Goal: Transaction & Acquisition: Purchase product/service

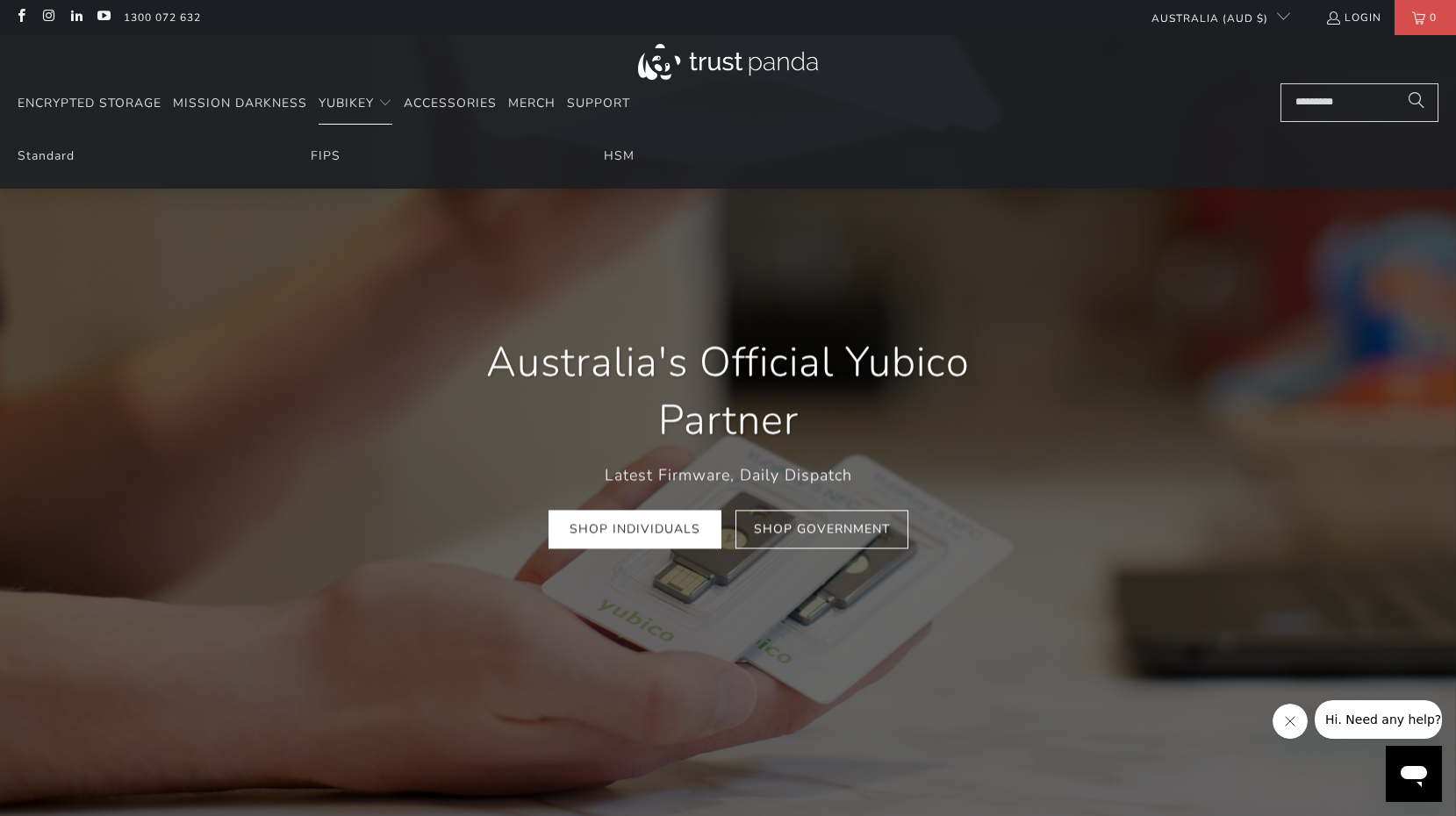
scroll to position [2, 0]
click at [330, 158] on link "FIPS" at bounding box center [326, 153] width 30 height 17
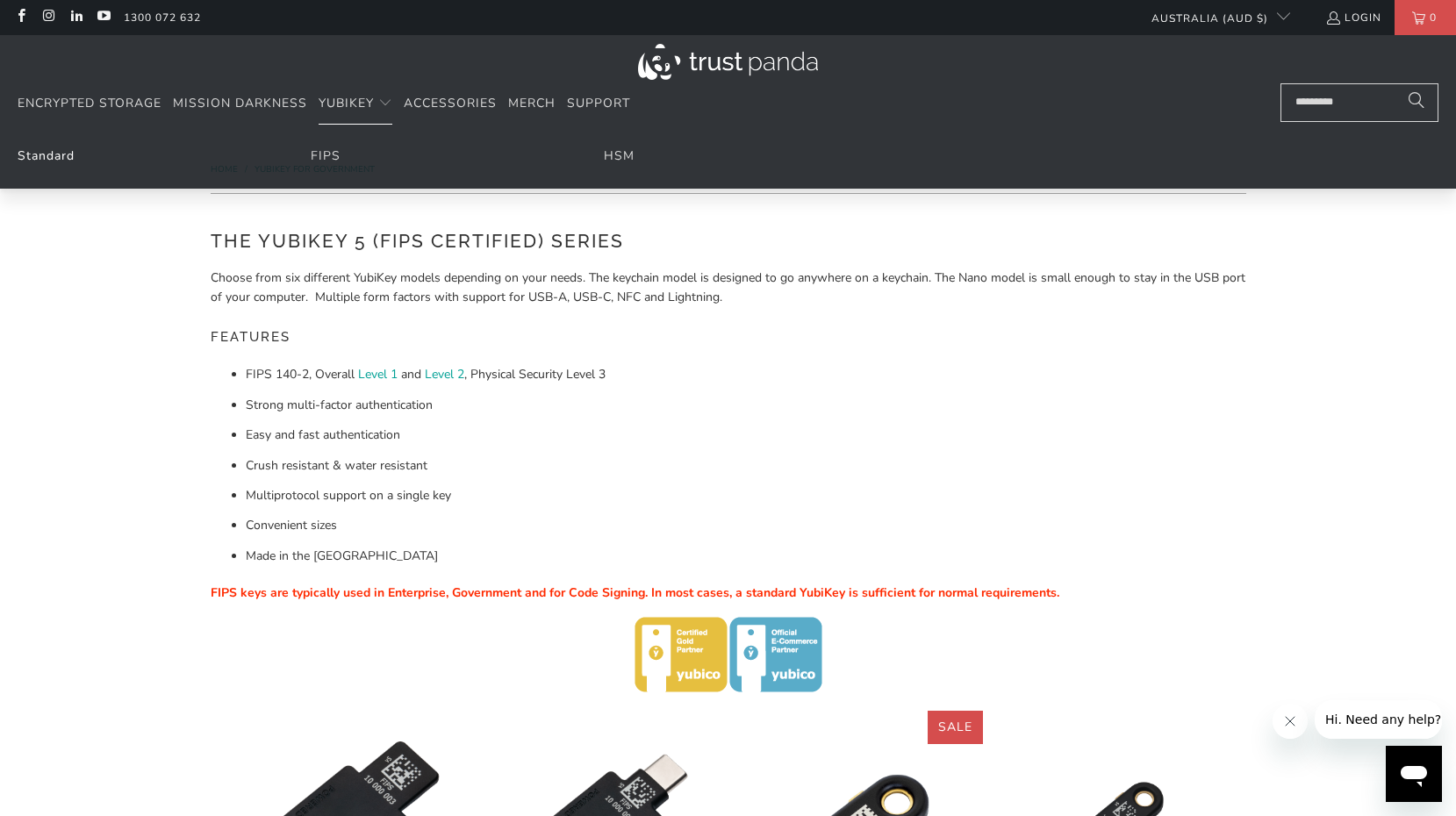
click at [67, 160] on link "Standard" at bounding box center [46, 155] width 57 height 17
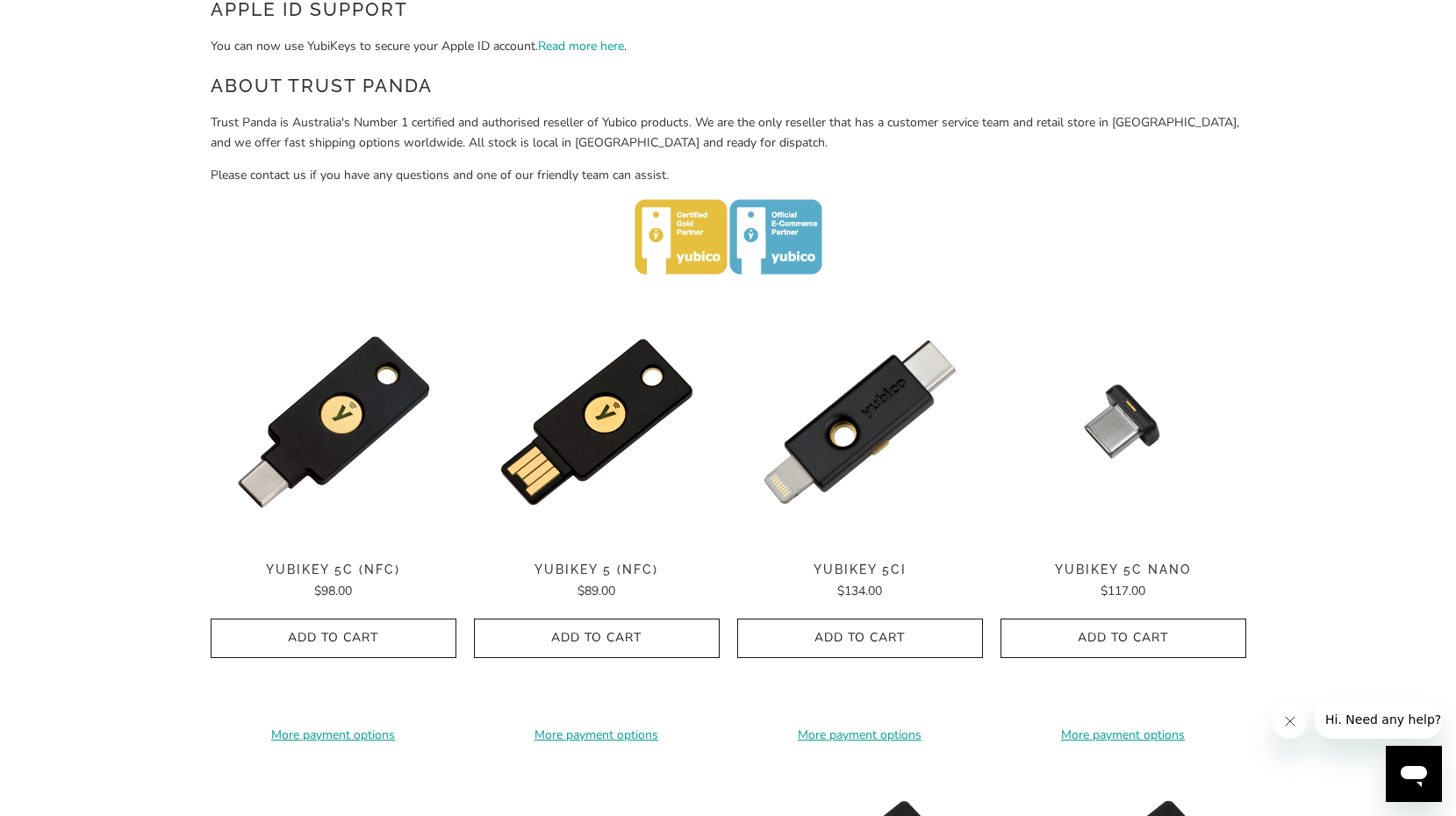
scroll to position [706, 0]
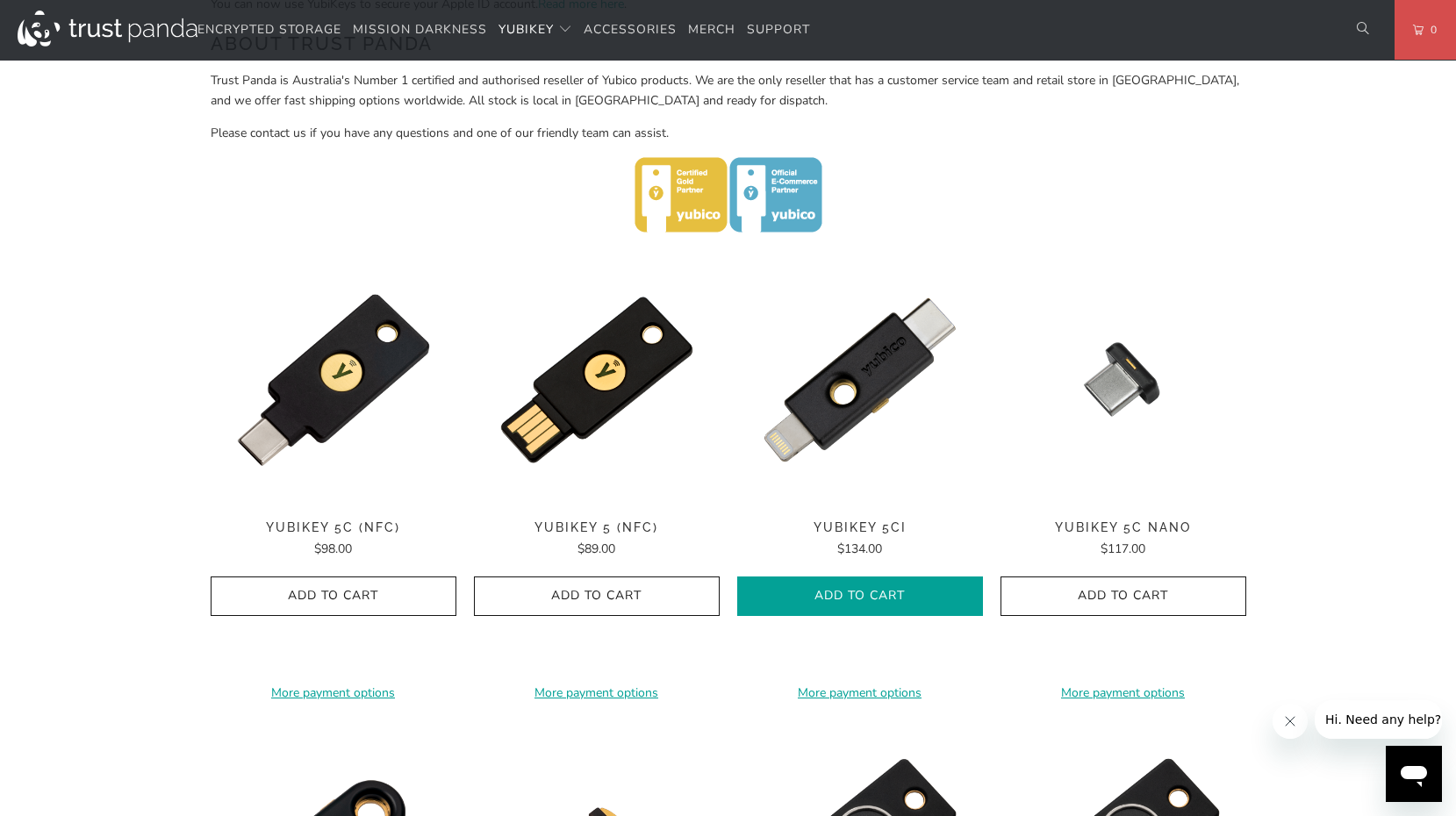
click at [850, 590] on icon "button" at bounding box center [860, 597] width 28 height 28
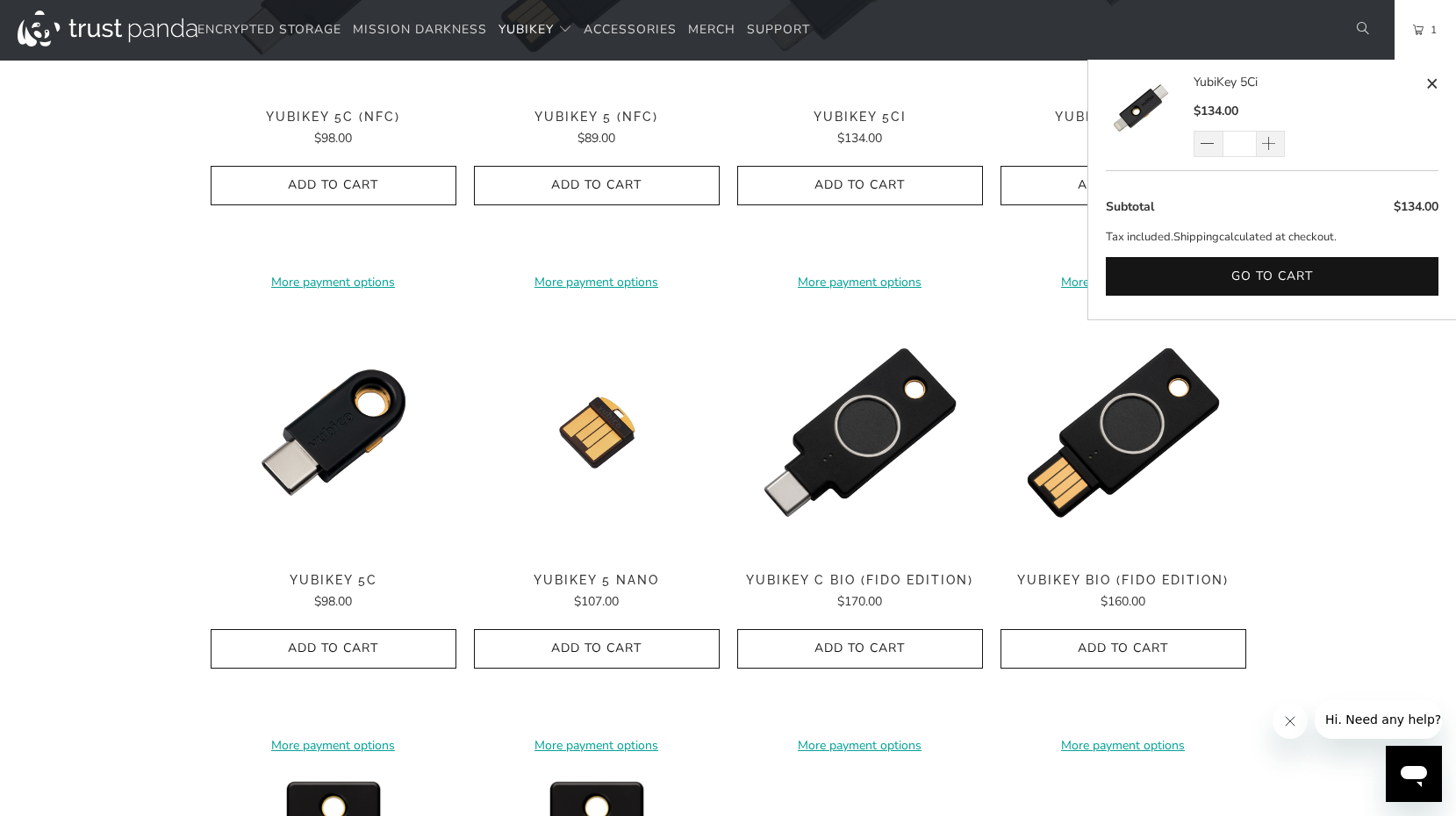
scroll to position [1114, 0]
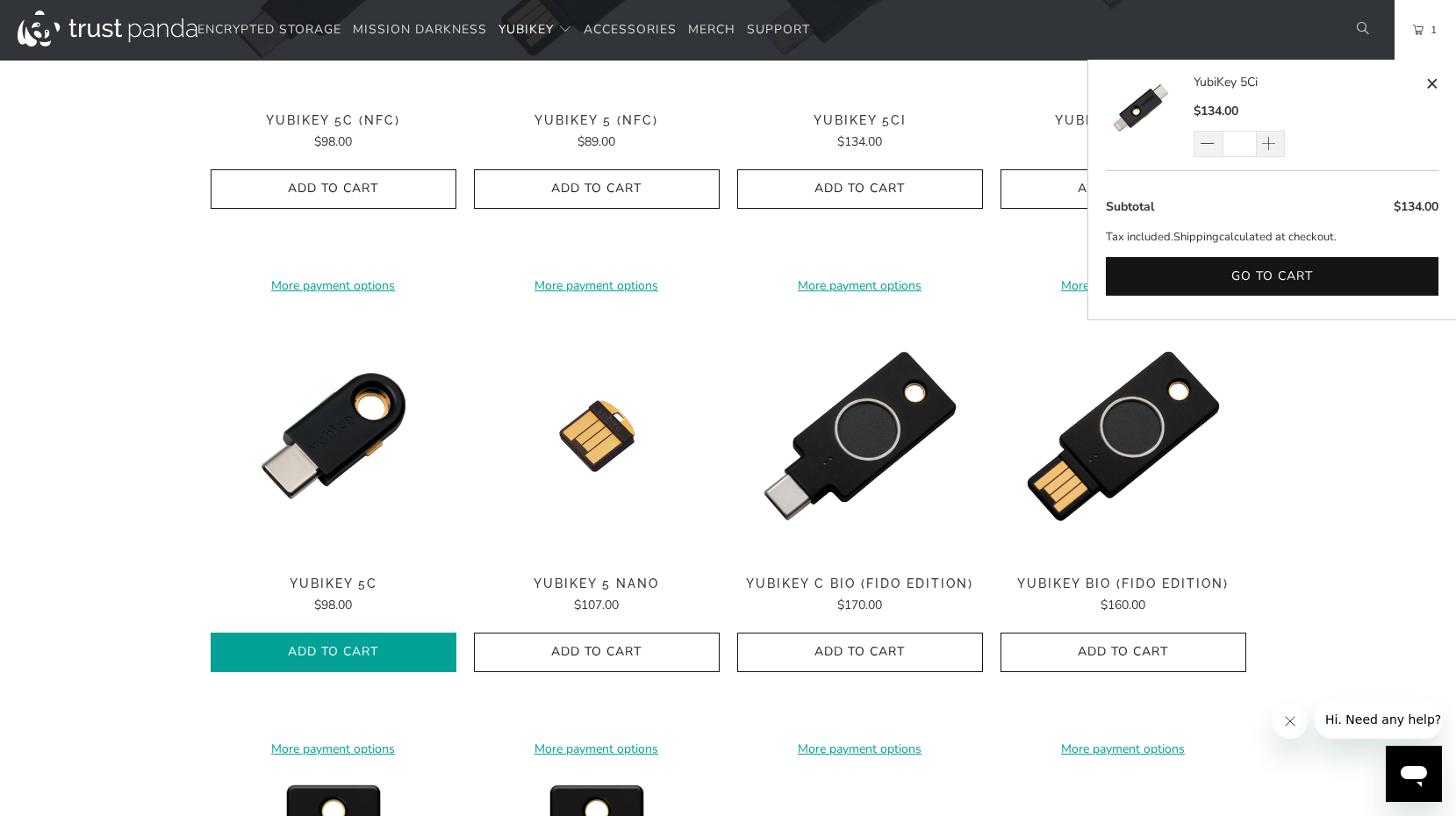
click at [313, 658] on span "Add to Cart" at bounding box center [334, 652] width 209 height 15
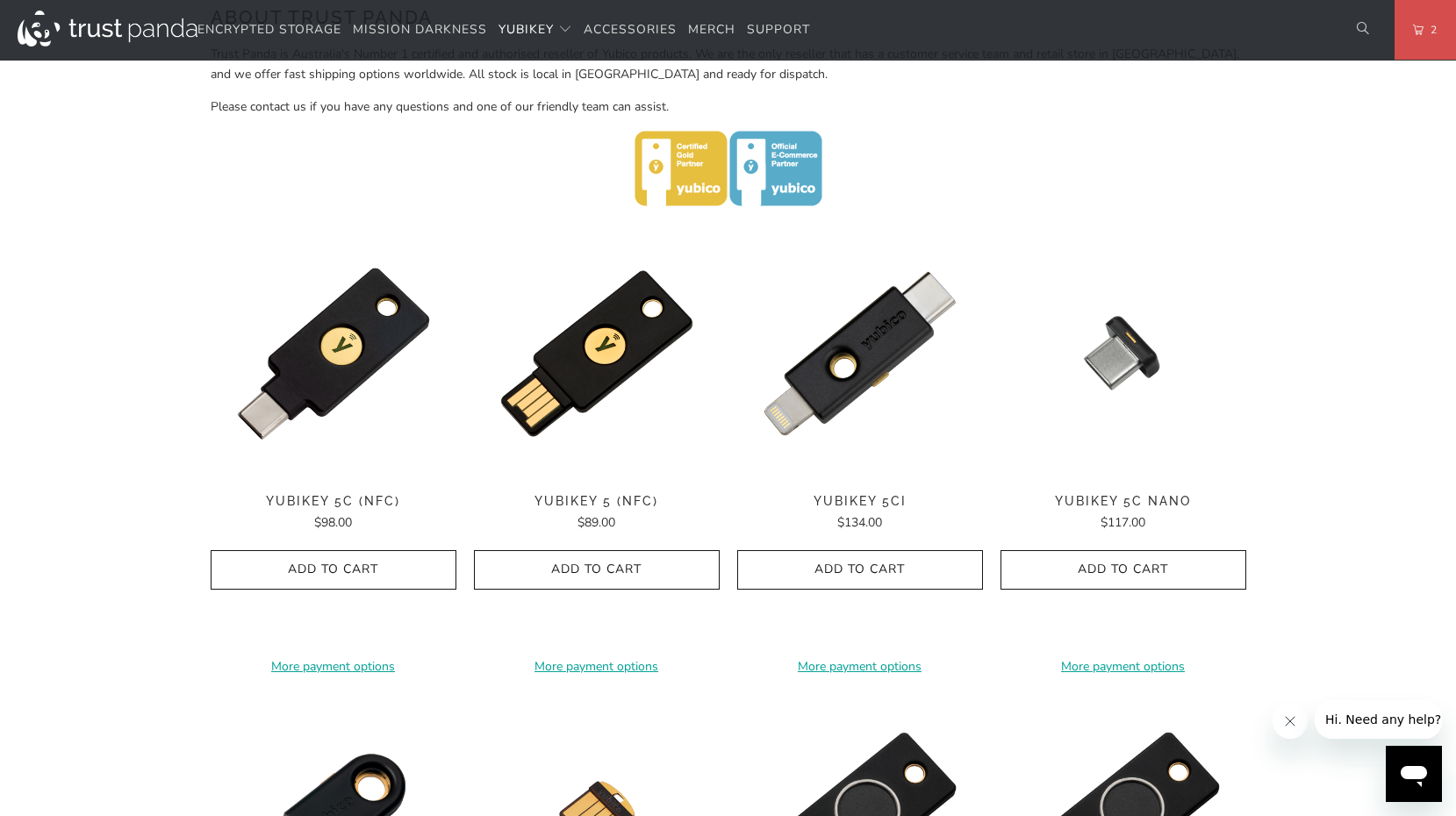
scroll to position [733, 0]
click at [1095, 499] on span "YubiKey 5C Nano" at bounding box center [1123, 500] width 246 height 15
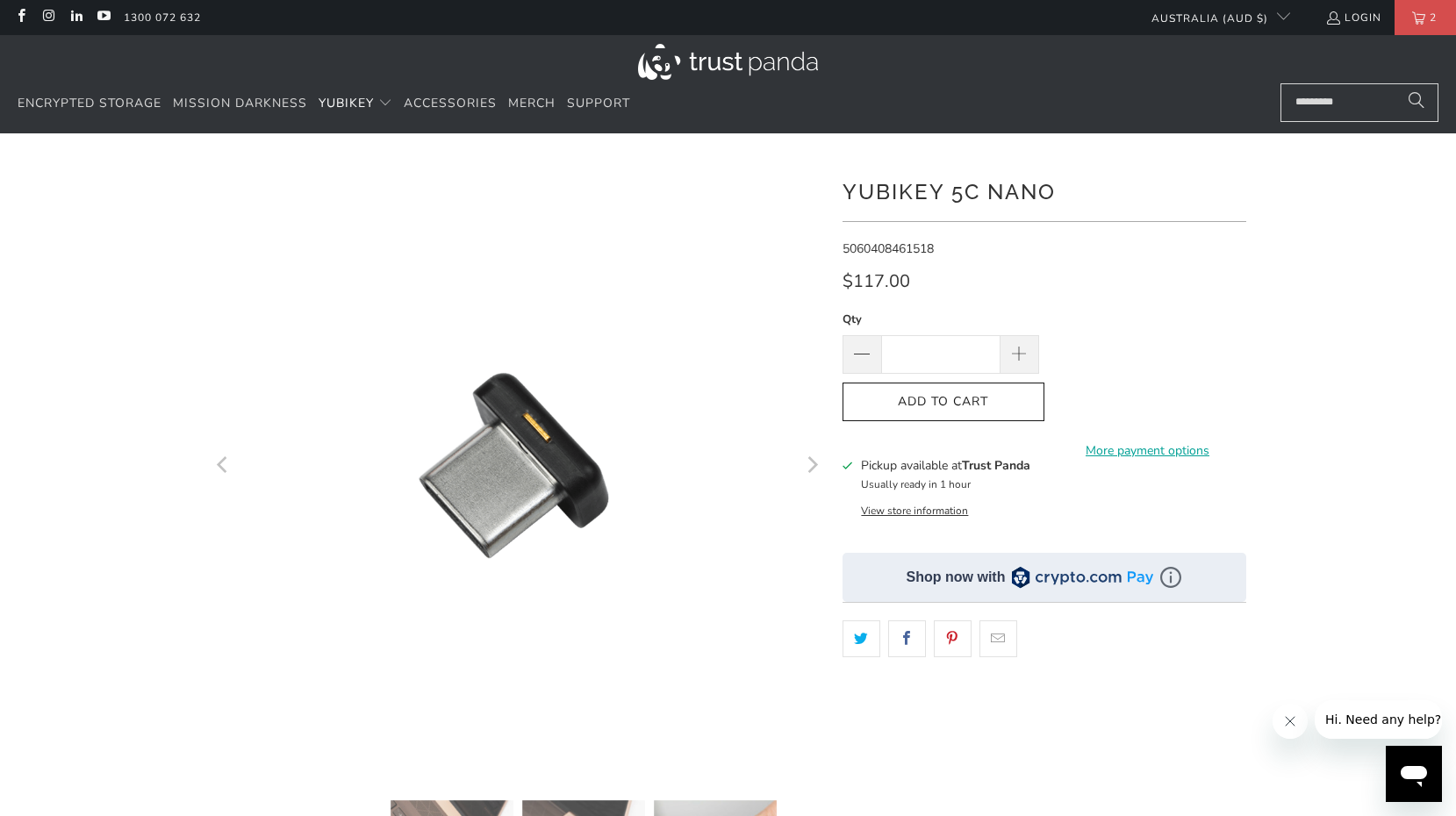
click at [806, 459] on icon "Next" at bounding box center [811, 466] width 17 height 369
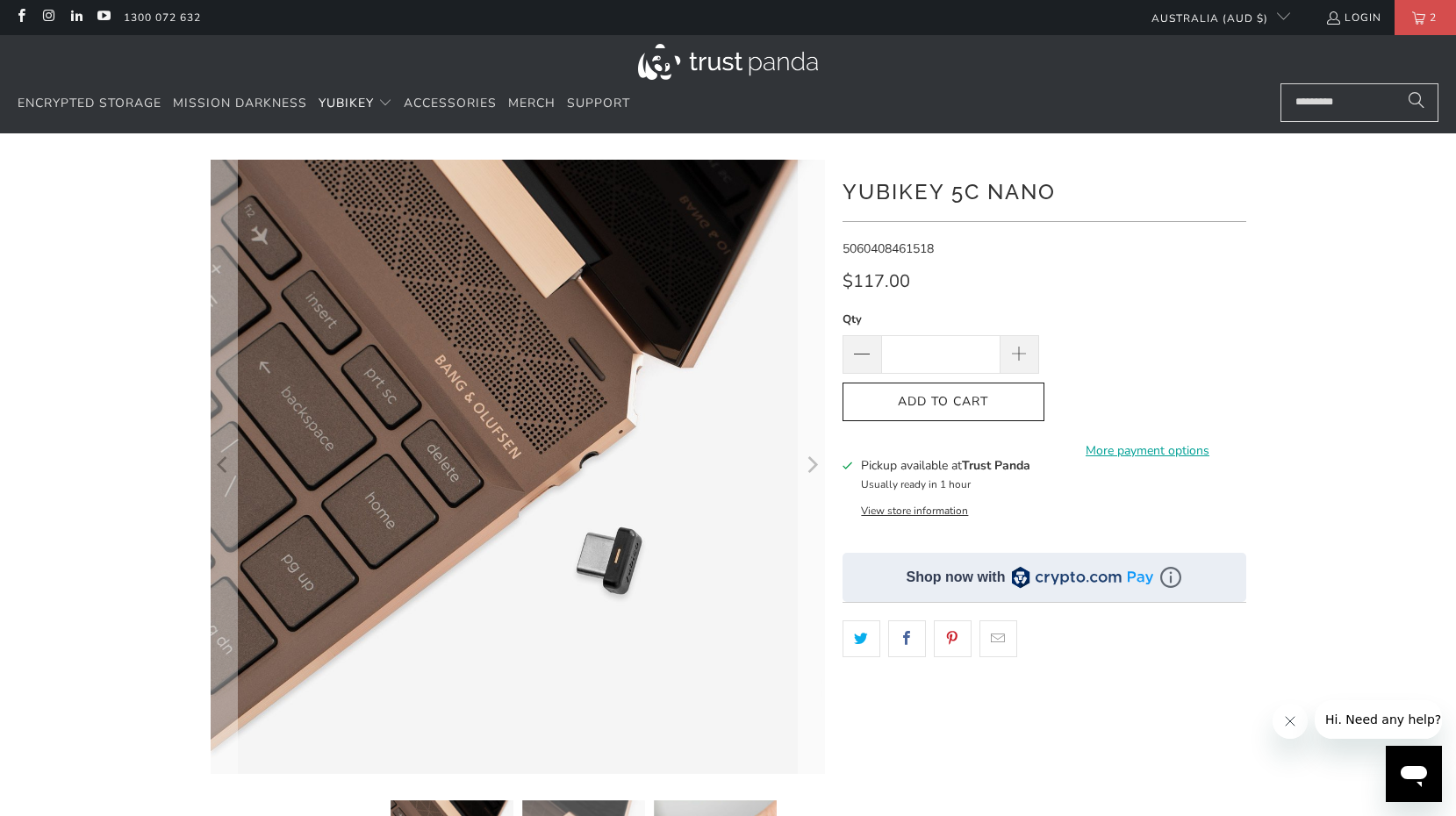
click at [806, 460] on icon "Next" at bounding box center [811, 466] width 17 height 369
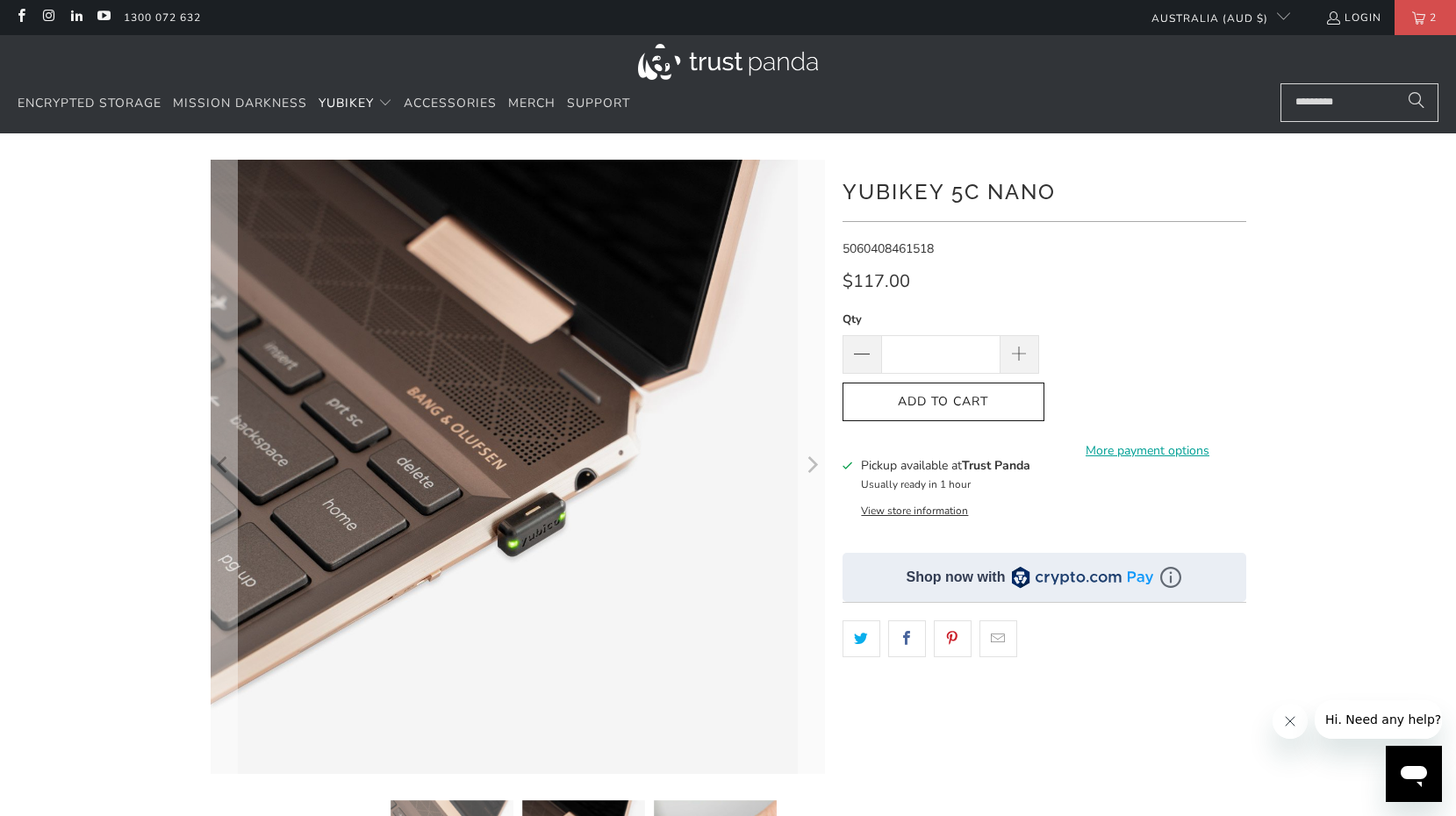
click at [806, 460] on icon "Next" at bounding box center [811, 466] width 17 height 369
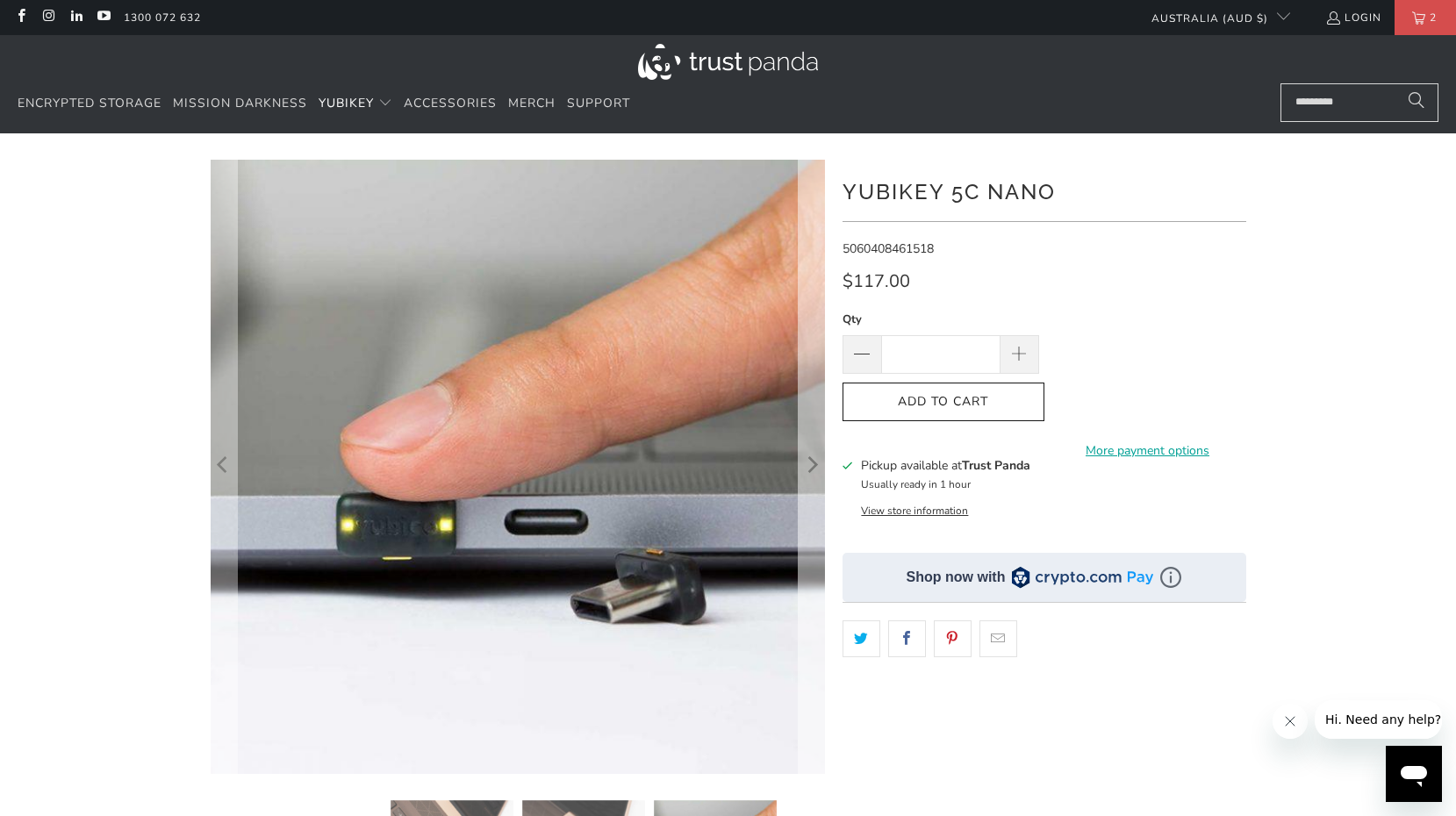
click at [806, 465] on icon "Next" at bounding box center [811, 466] width 17 height 369
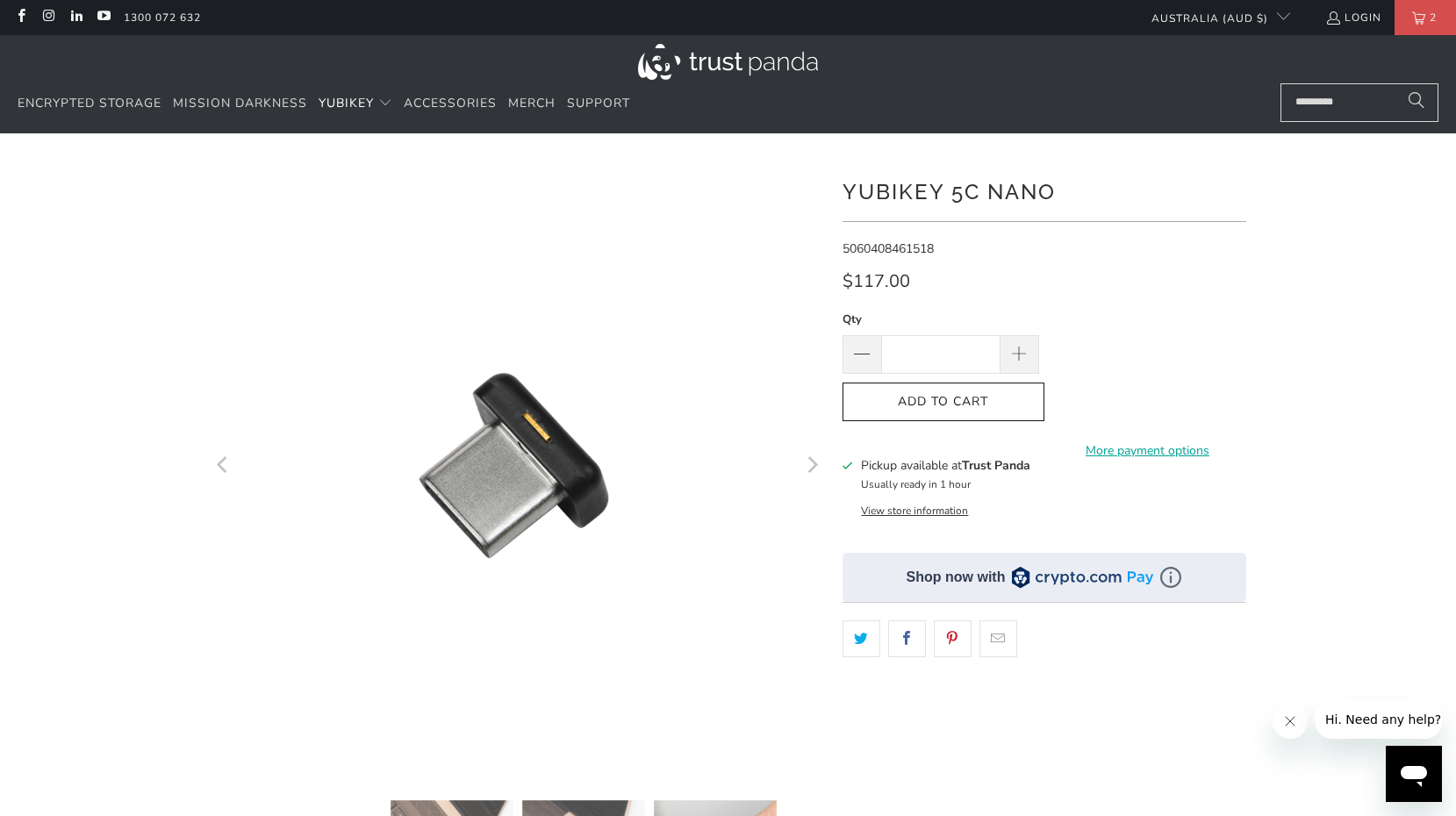
click at [806, 463] on icon "Next" at bounding box center [811, 466] width 17 height 369
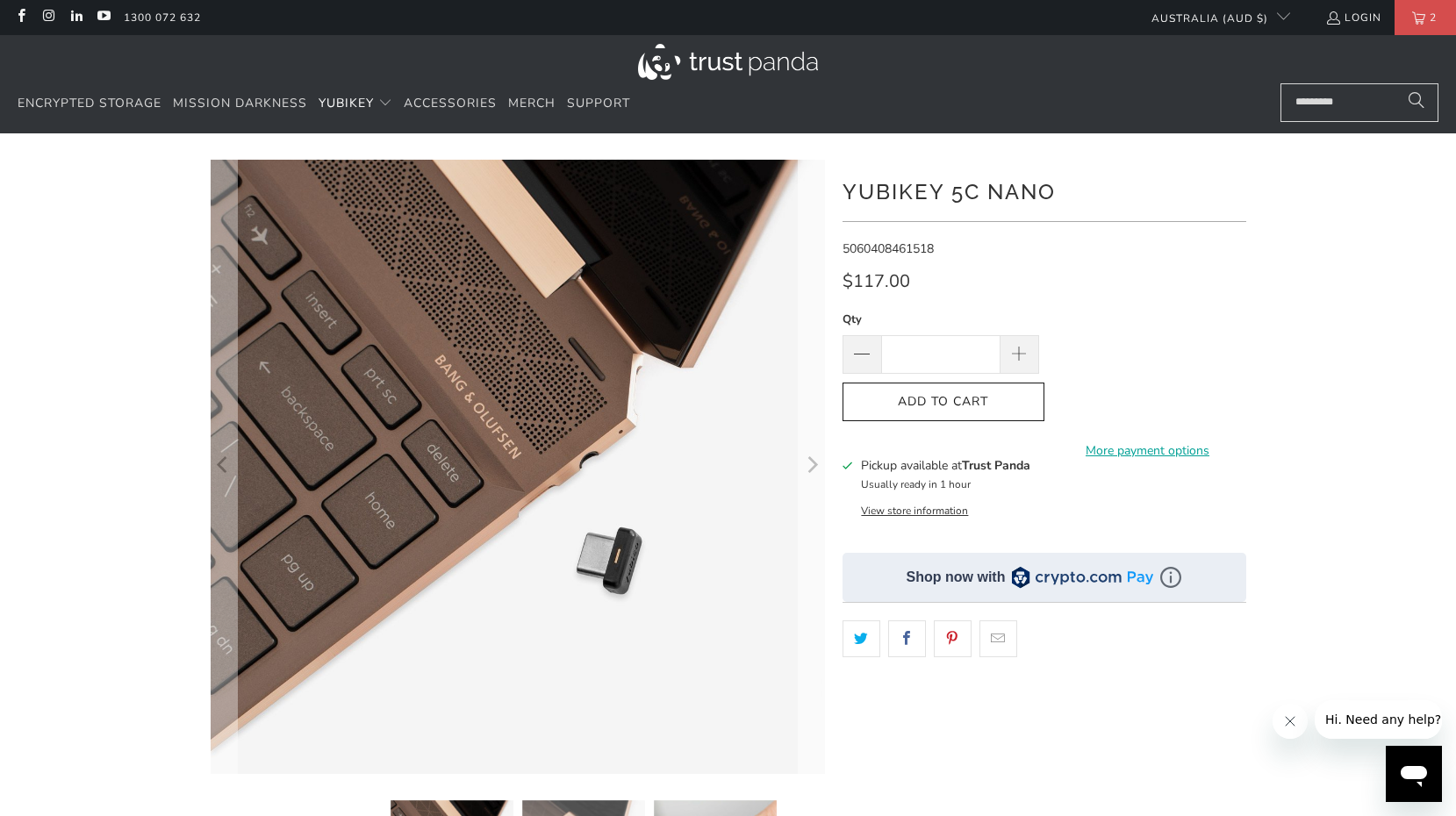
click at [806, 462] on icon "Next" at bounding box center [811, 466] width 17 height 369
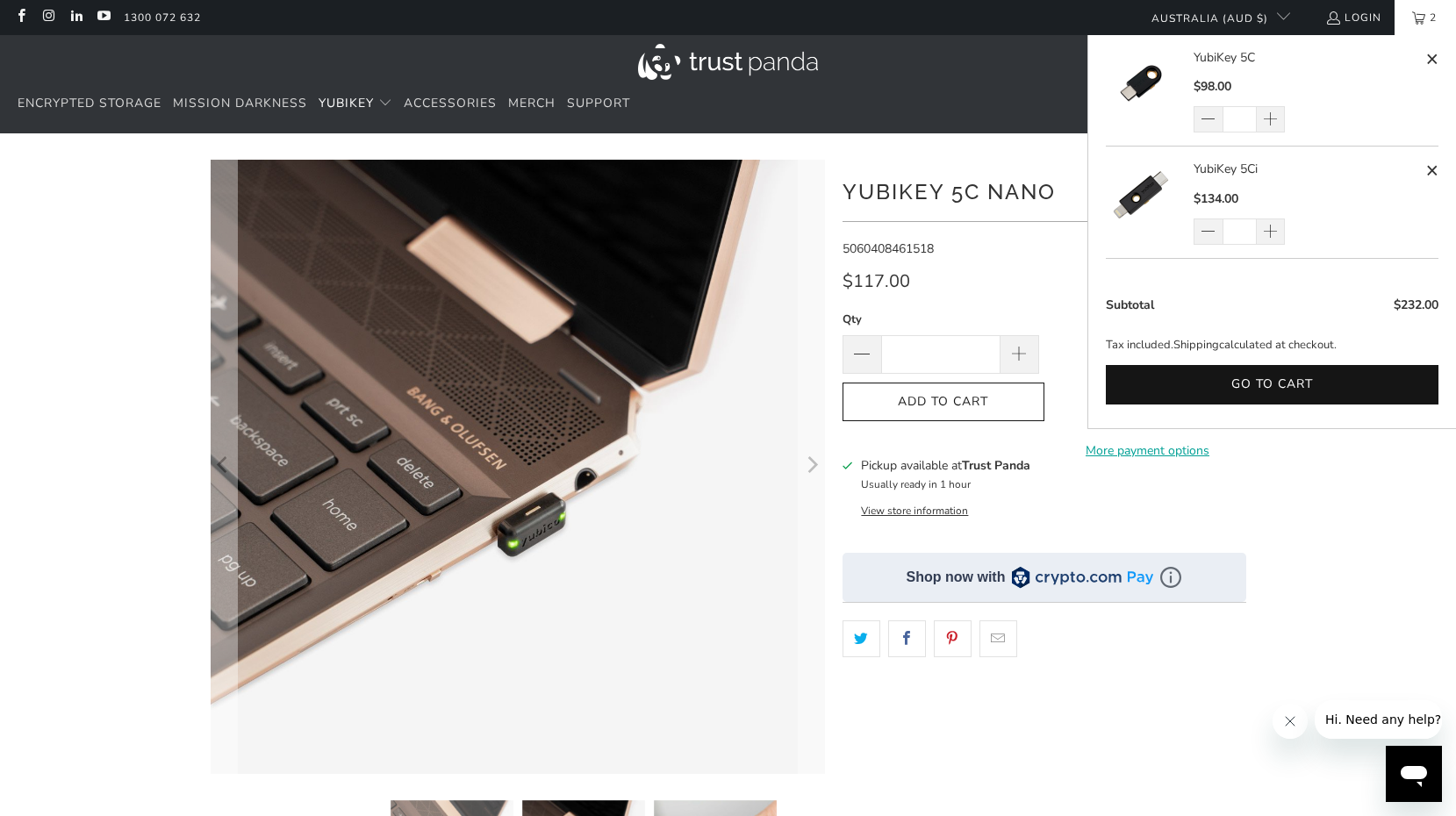
click at [1229, 172] on link "YubiKey 5Ci" at bounding box center [1308, 168] width 227 height 19
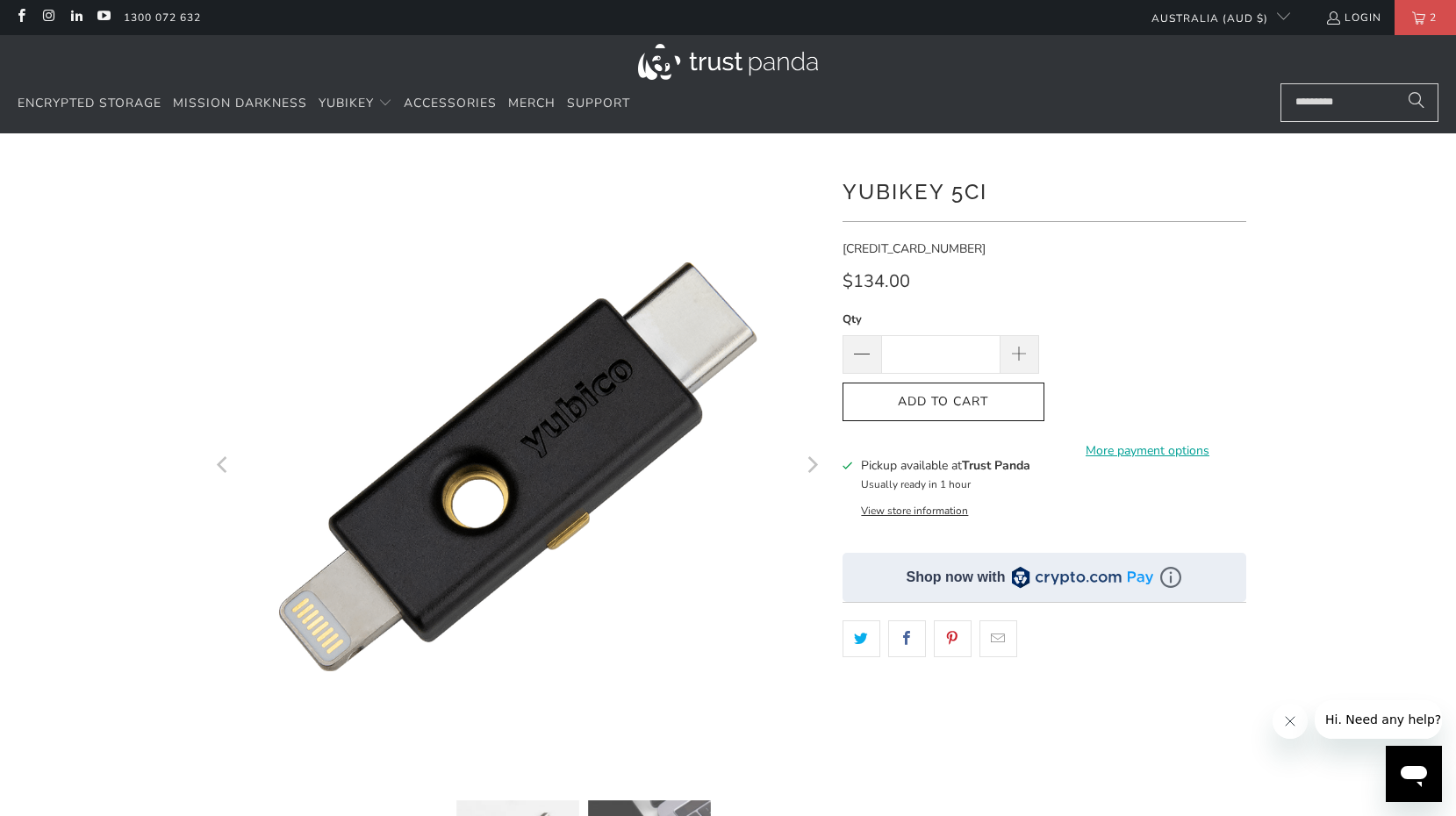
click at [918, 513] on button "View store information" at bounding box center [914, 511] width 107 height 14
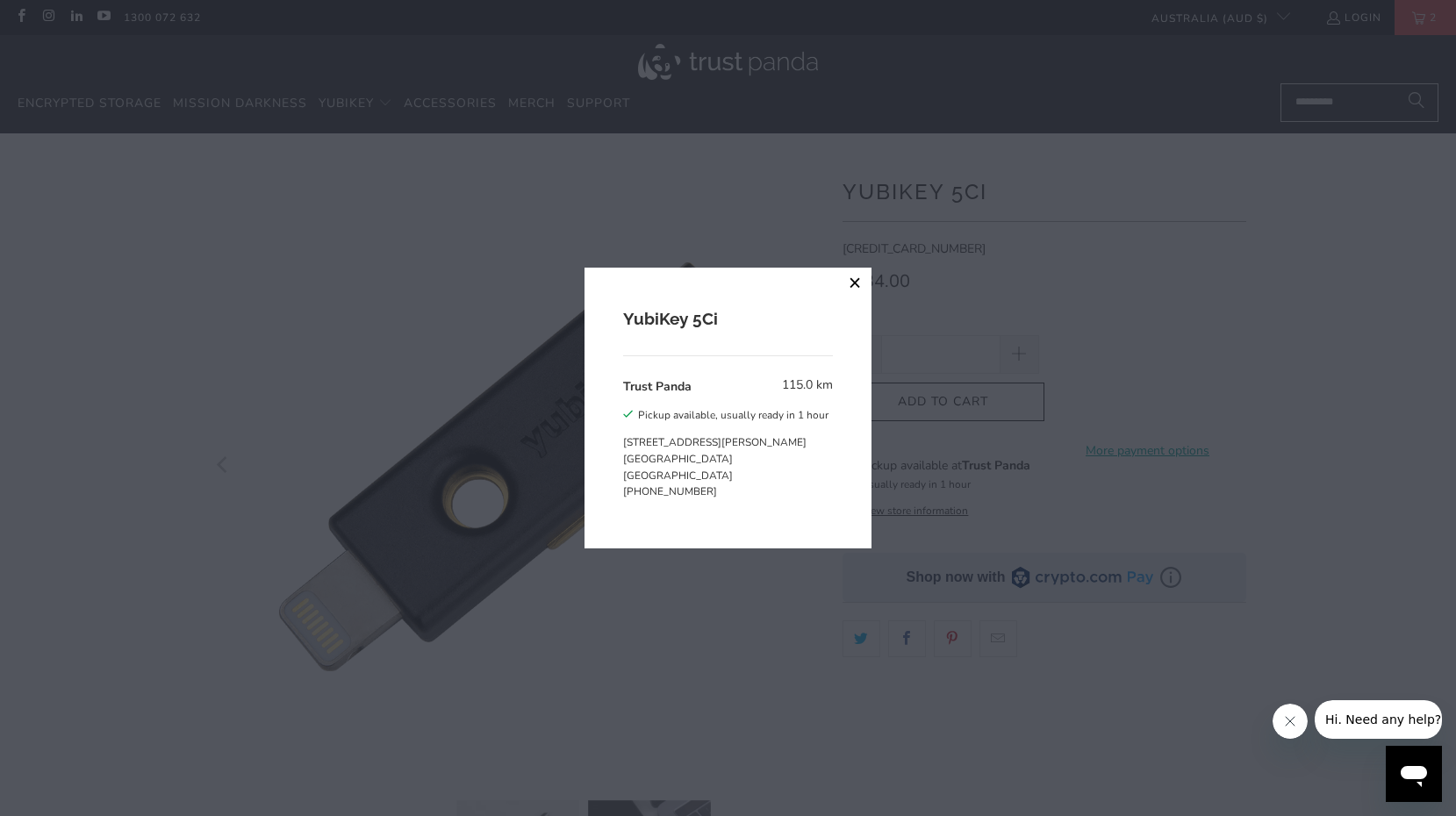
click at [851, 290] on button "close" at bounding box center [856, 284] width 32 height 32
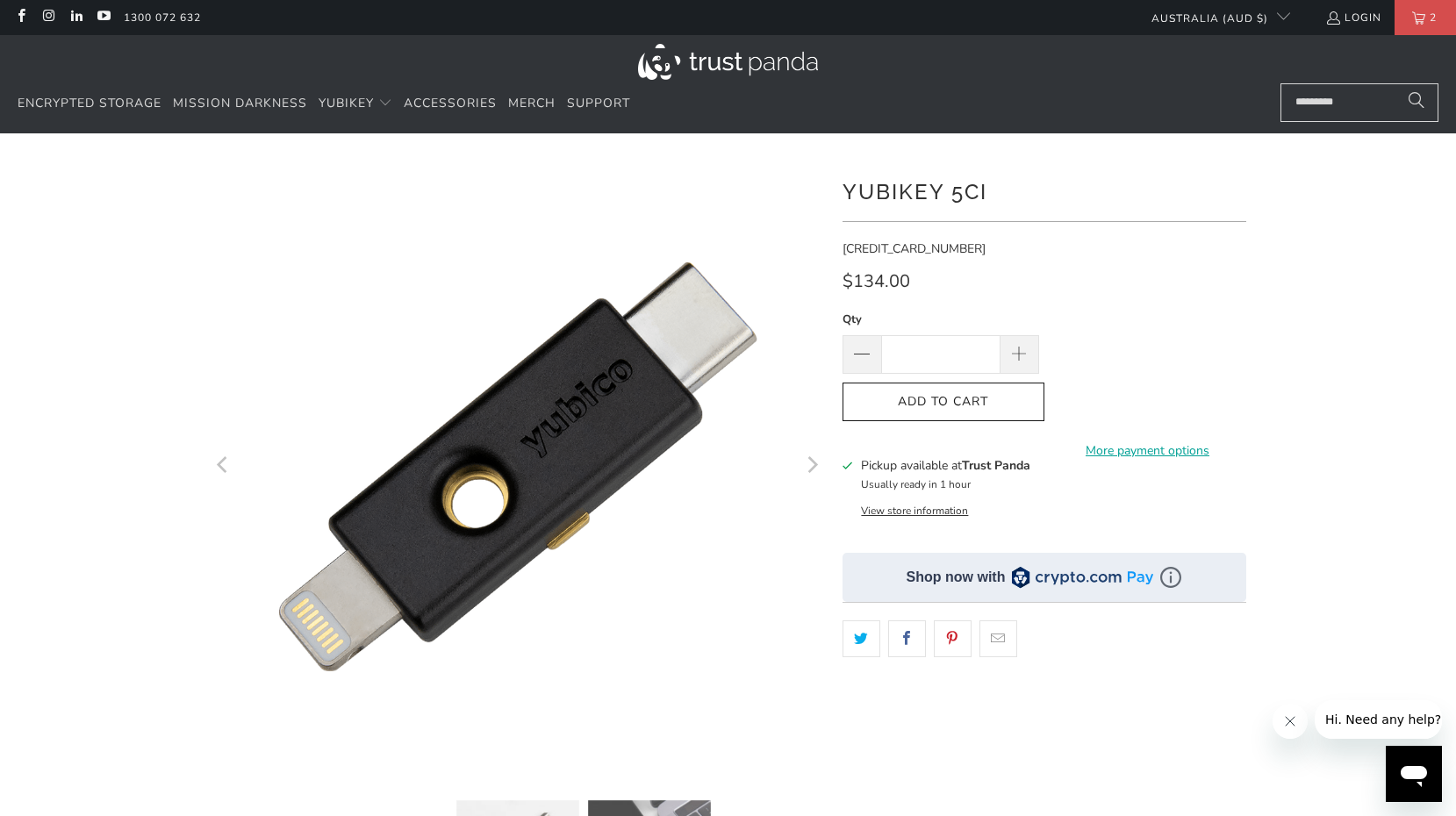
scroll to position [4, 0]
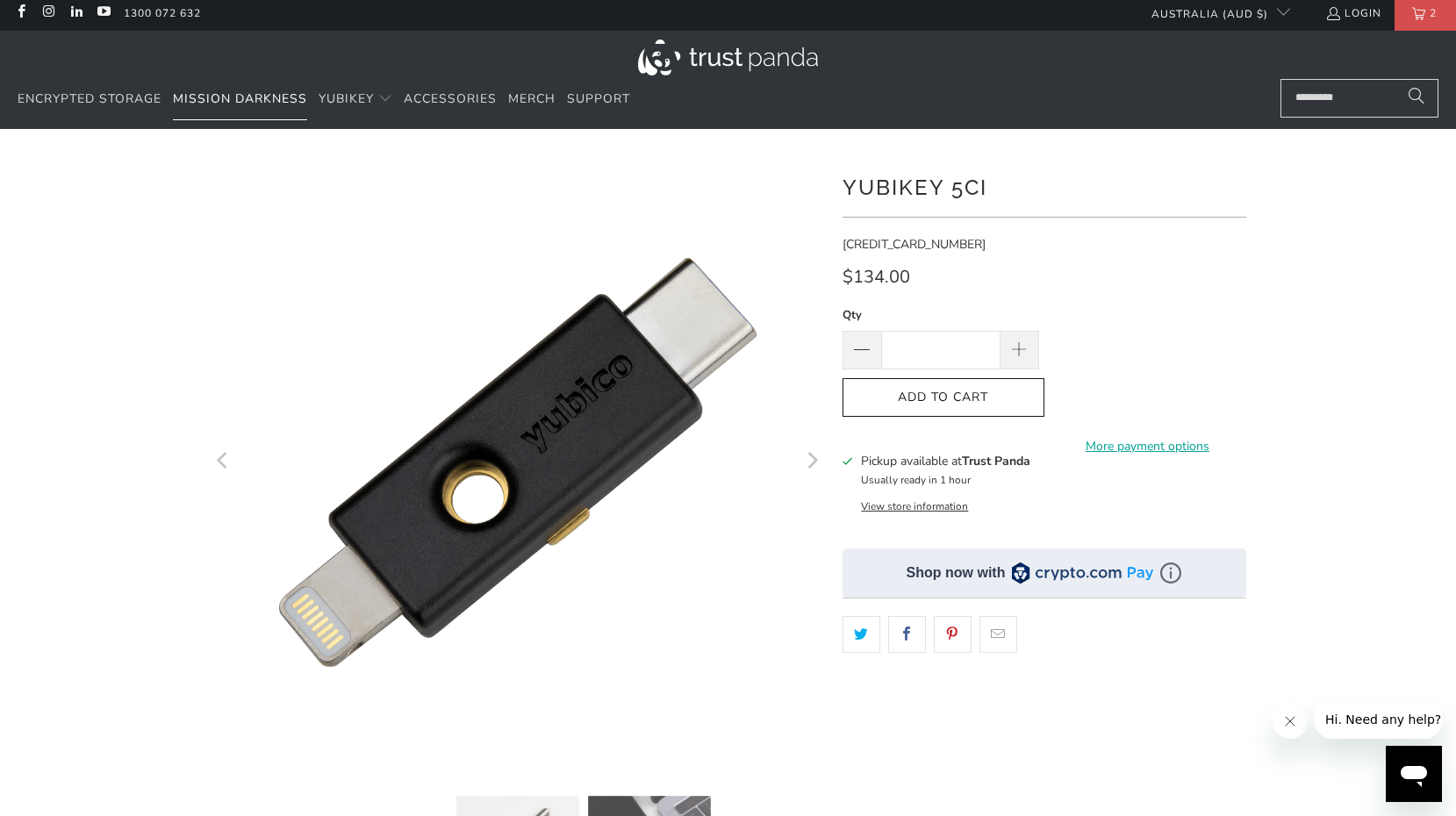
click at [261, 100] on span "Mission Darkness" at bounding box center [240, 99] width 135 height 17
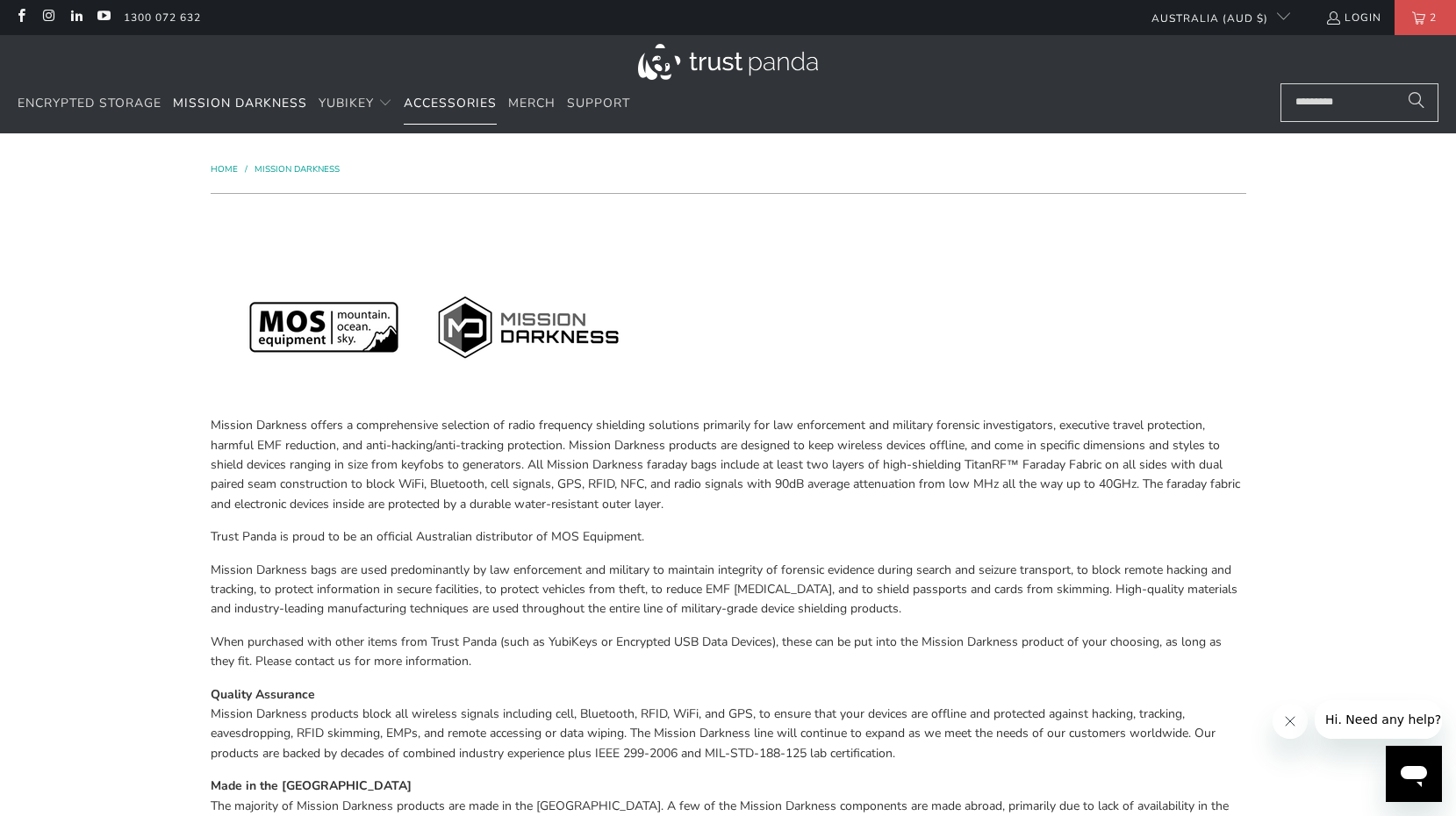
click at [460, 100] on span "Accessories" at bounding box center [449, 103] width 93 height 17
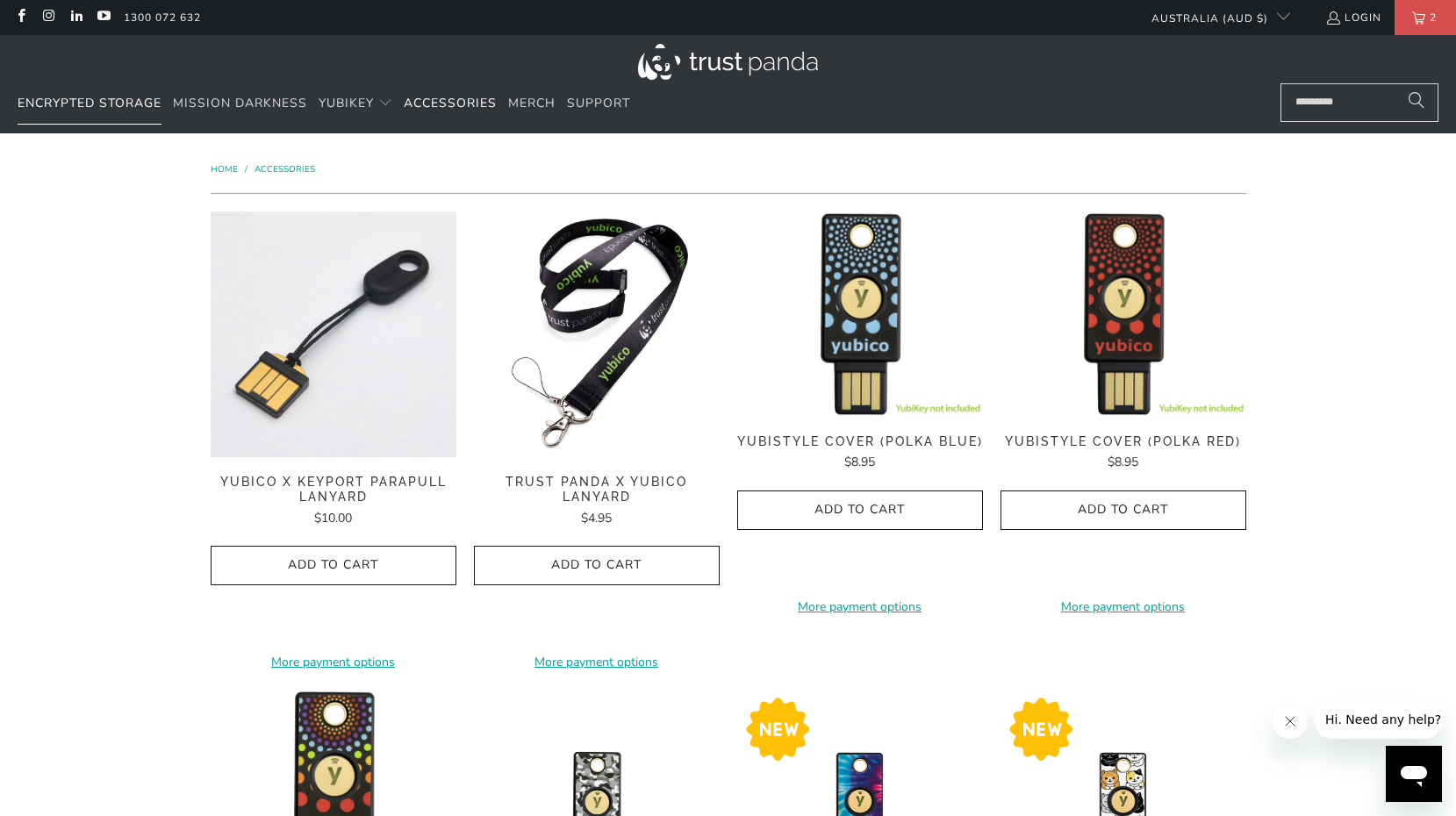
click at [100, 107] on span "Encrypted Storage" at bounding box center [90, 103] width 144 height 17
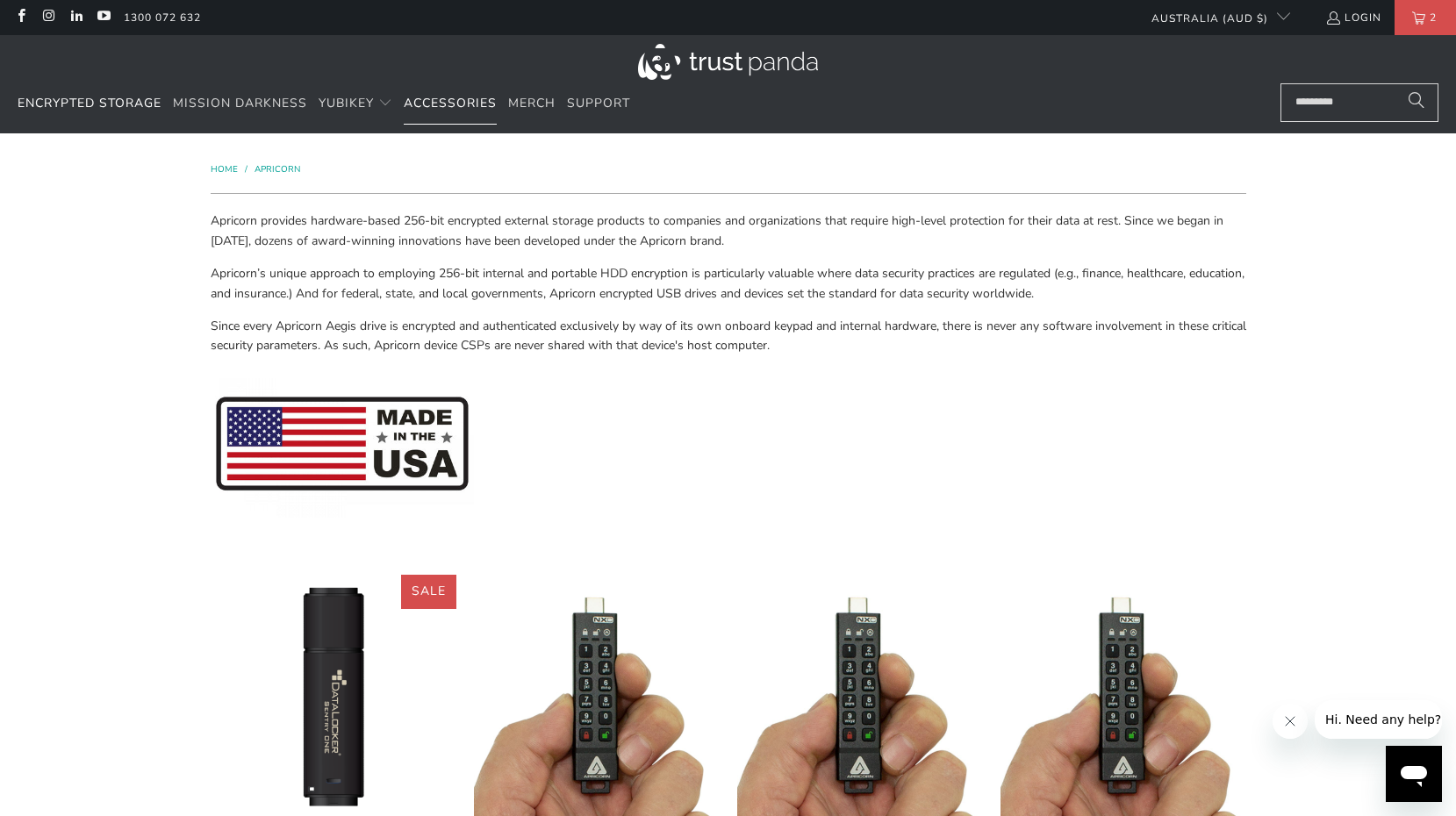
click at [445, 97] on span "Accessories" at bounding box center [449, 103] width 93 height 17
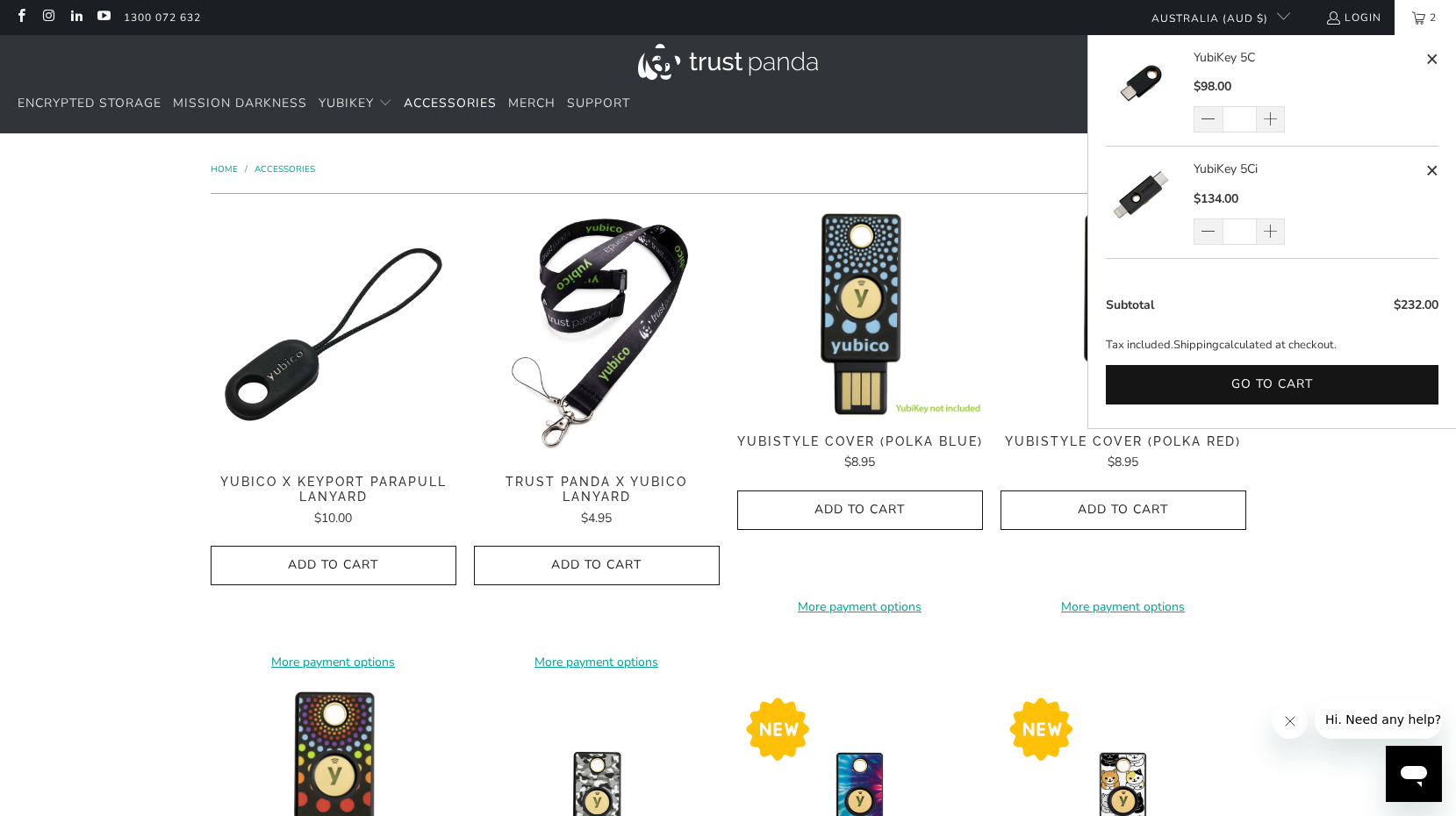
click at [1424, 23] on link "2" at bounding box center [1426, 17] width 62 height 35
